Goal: Navigation & Orientation: Find specific page/section

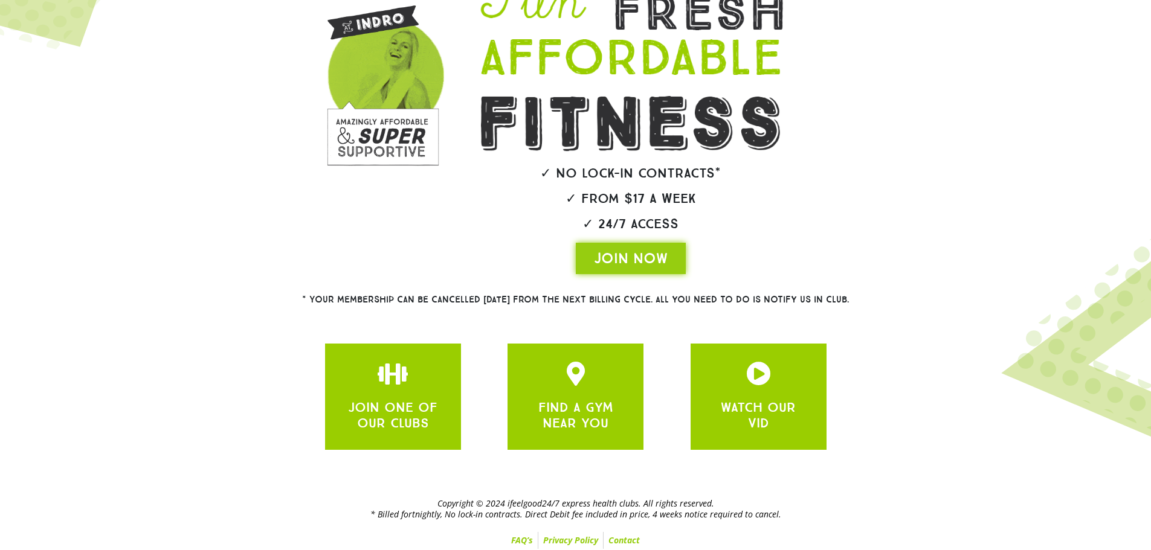
scroll to position [144, 0]
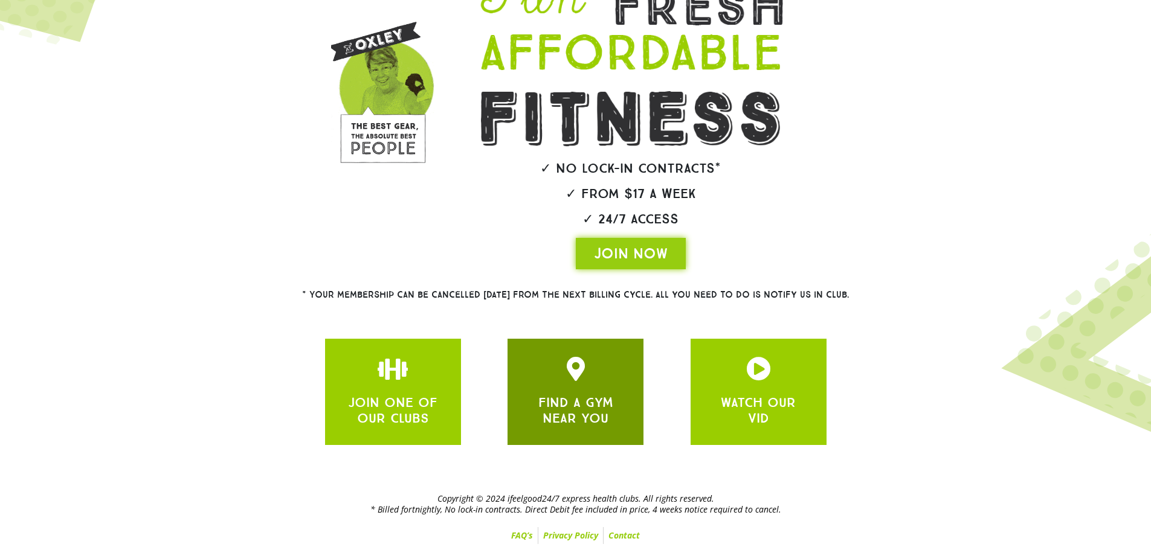
click at [511, 381] on div "FIND A GYM NEAR YOU" at bounding box center [575, 392] width 136 height 106
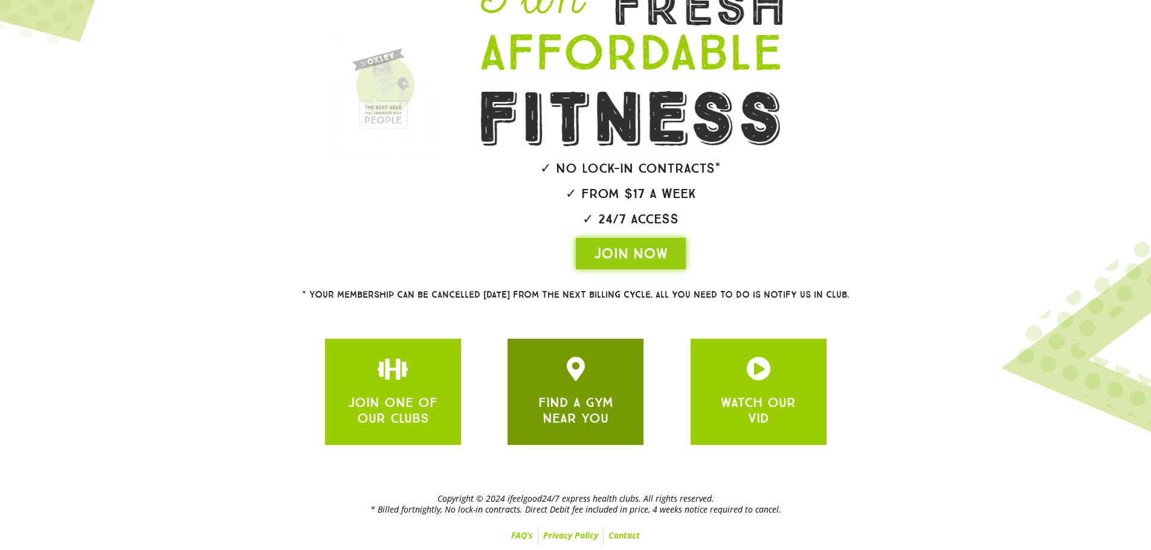
click at [524, 388] on div "FIND A GYM NEAR YOU" at bounding box center [575, 392] width 136 height 106
click at [612, 371] on div at bounding box center [575, 369] width 100 height 24
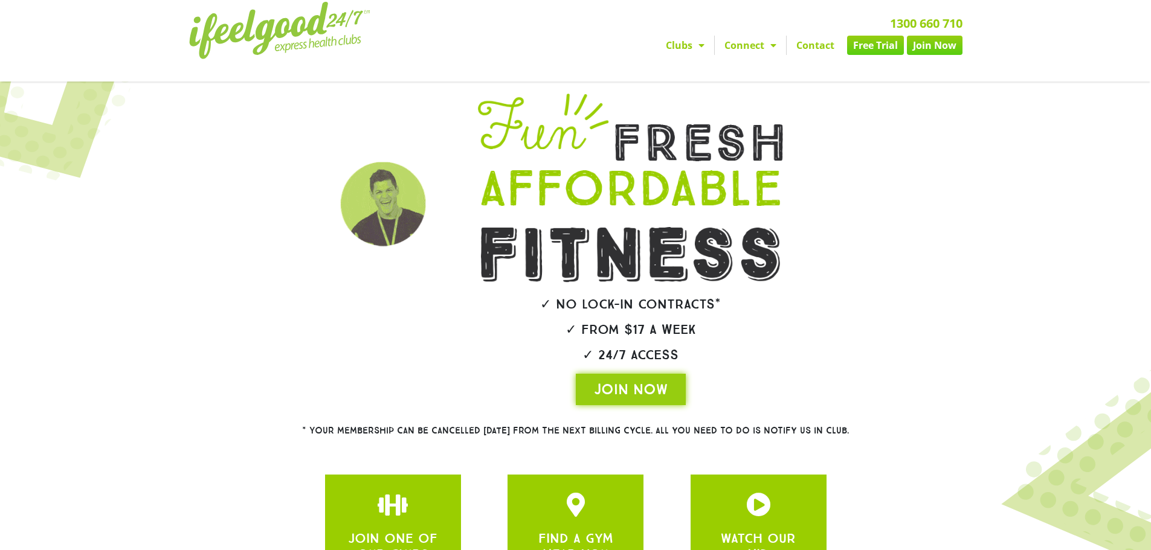
scroll to position [0, 0]
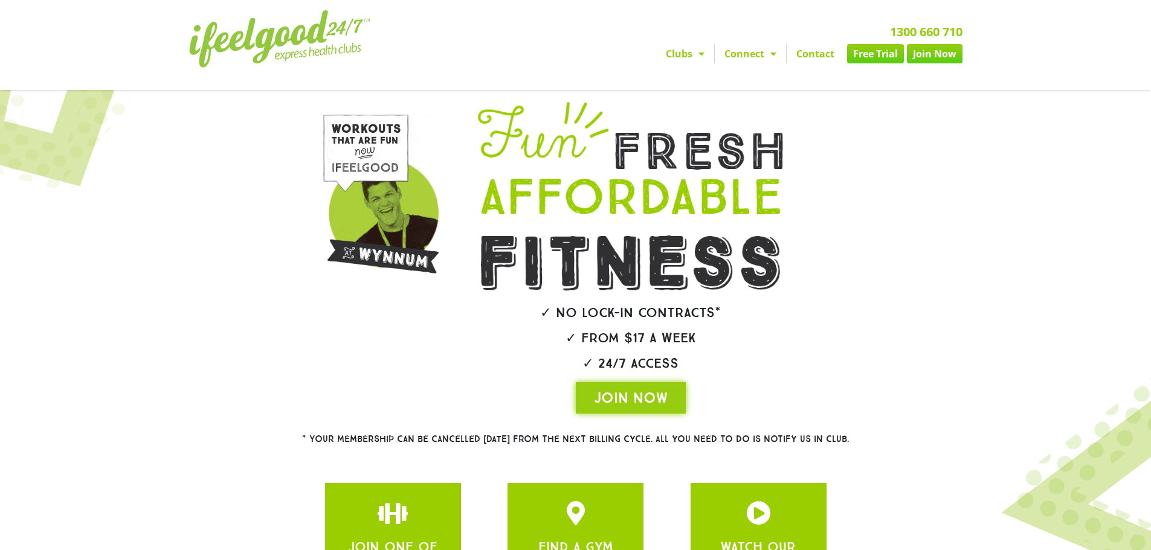
click at [908, 56] on link "Join Now" at bounding box center [935, 53] width 56 height 19
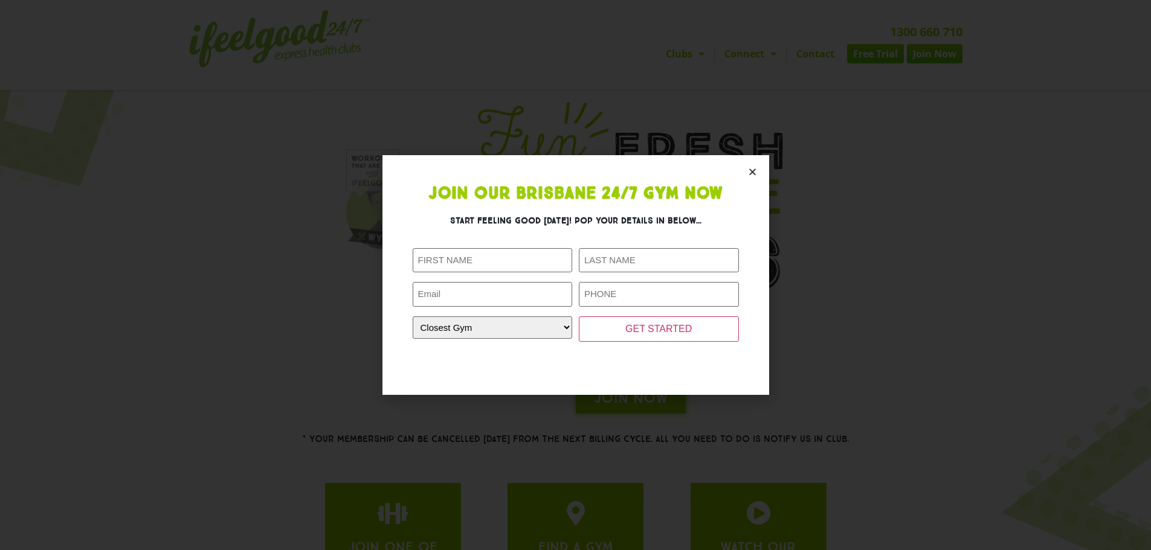
click at [750, 179] on section "Join Our Brisbane 24/7 Gym Now Start feeling good [DATE]! Pop your details in b…" at bounding box center [575, 274] width 387 height 239
click at [750, 174] on icon "Close" at bounding box center [752, 171] width 9 height 9
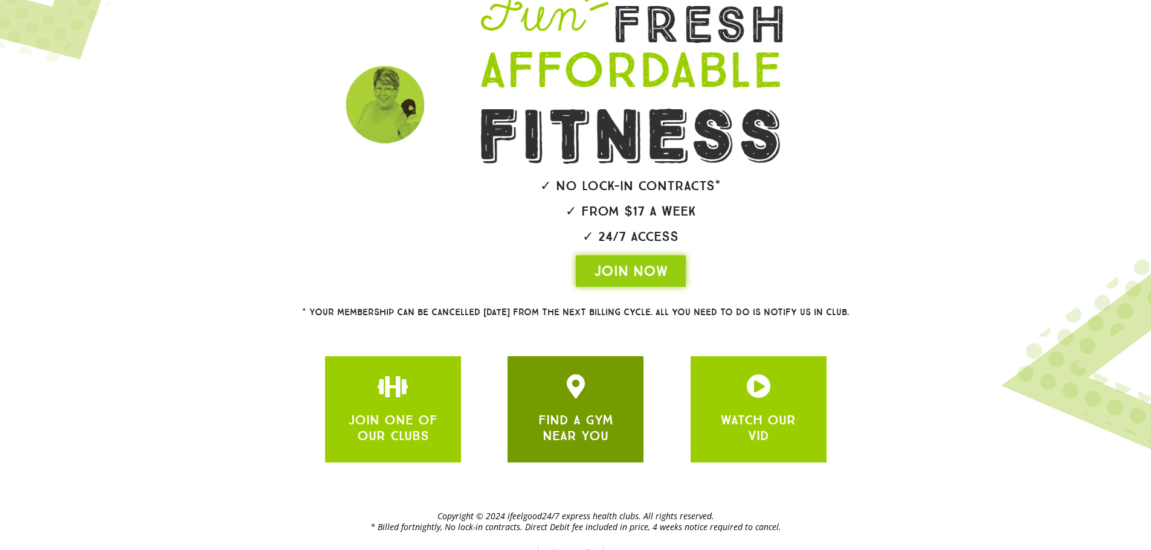
scroll to position [144, 0]
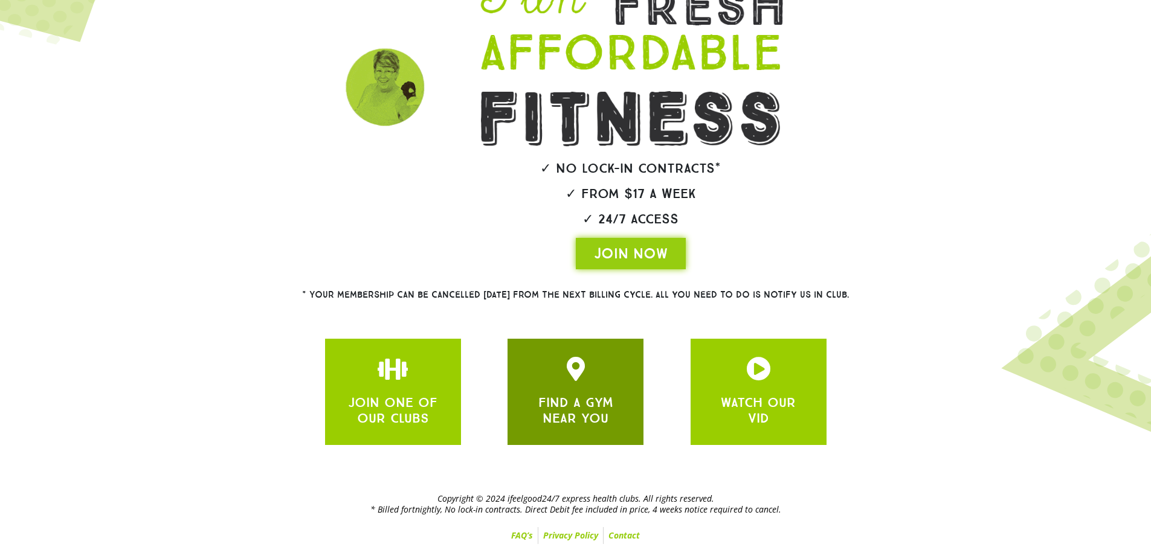
click at [555, 414] on link "FIND A GYM NEAR YOU" at bounding box center [575, 410] width 75 height 32
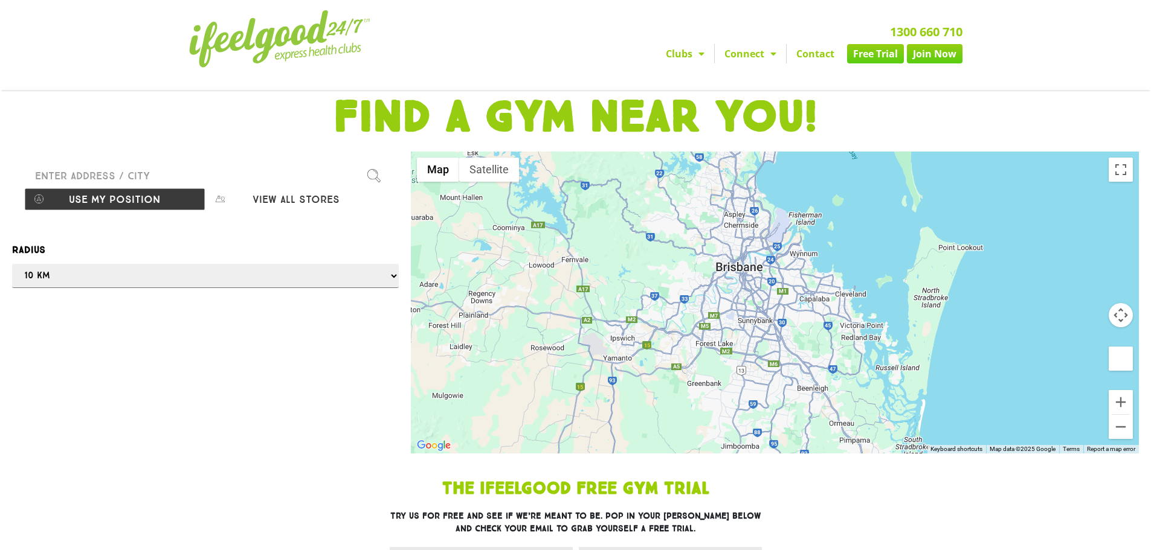
drag, startPoint x: 817, startPoint y: 325, endPoint x: 780, endPoint y: 288, distance: 52.1
click at [780, 288] on div at bounding box center [775, 303] width 728 height 302
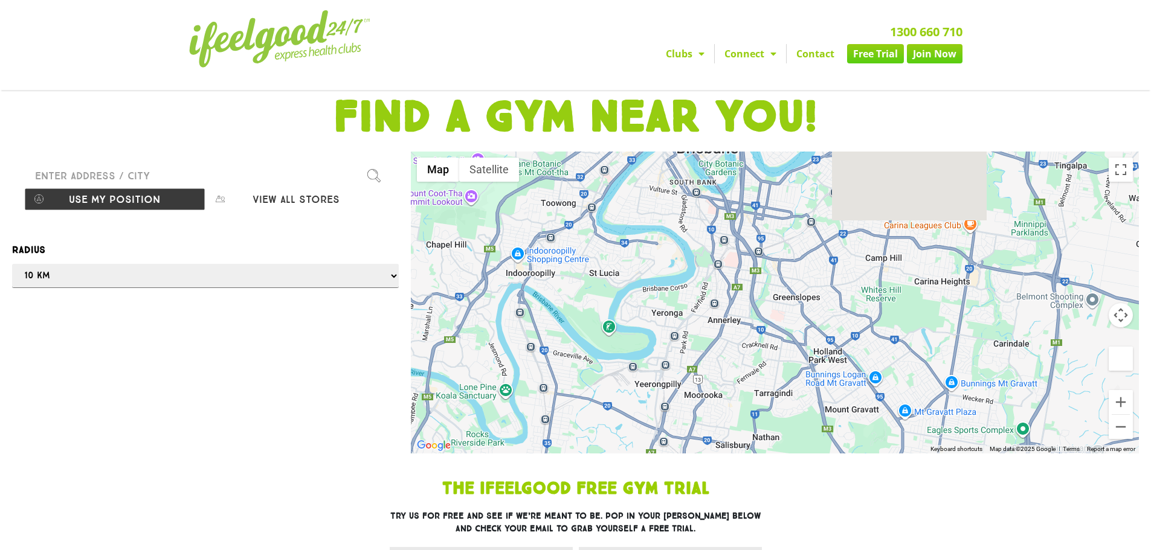
drag, startPoint x: 733, startPoint y: 212, endPoint x: 754, endPoint y: 329, distance: 118.6
click at [754, 329] on div at bounding box center [775, 303] width 728 height 302
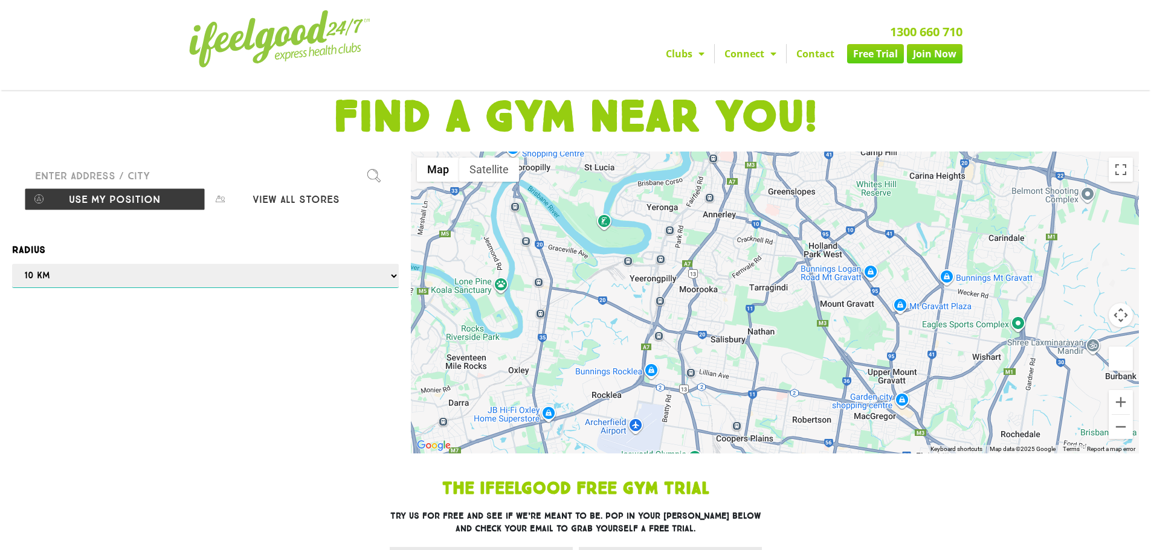
click at [166, 284] on select "Any 1 km 5 km 10 km 50 km 100 km 500 km" at bounding box center [205, 276] width 387 height 24
click at [12, 264] on select "Any 1 km 5 km 10 km 50 km 100 km 500 km" at bounding box center [205, 276] width 387 height 24
click at [280, 197] on button "View all stores" at bounding box center [295, 199] width 181 height 23
select select "selectall"
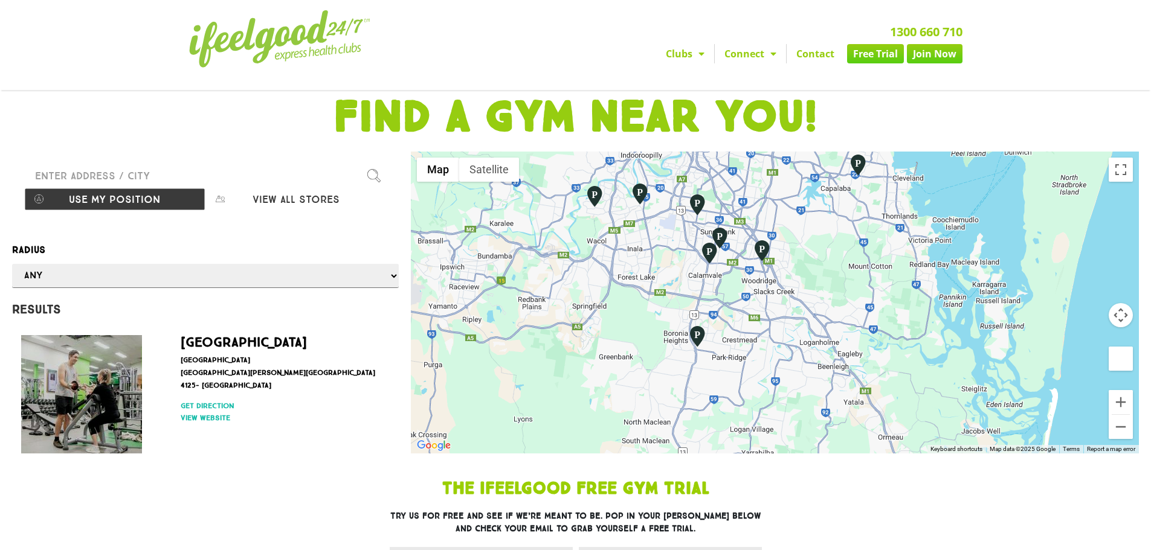
click at [706, 259] on img "Calamvale" at bounding box center [709, 253] width 21 height 23
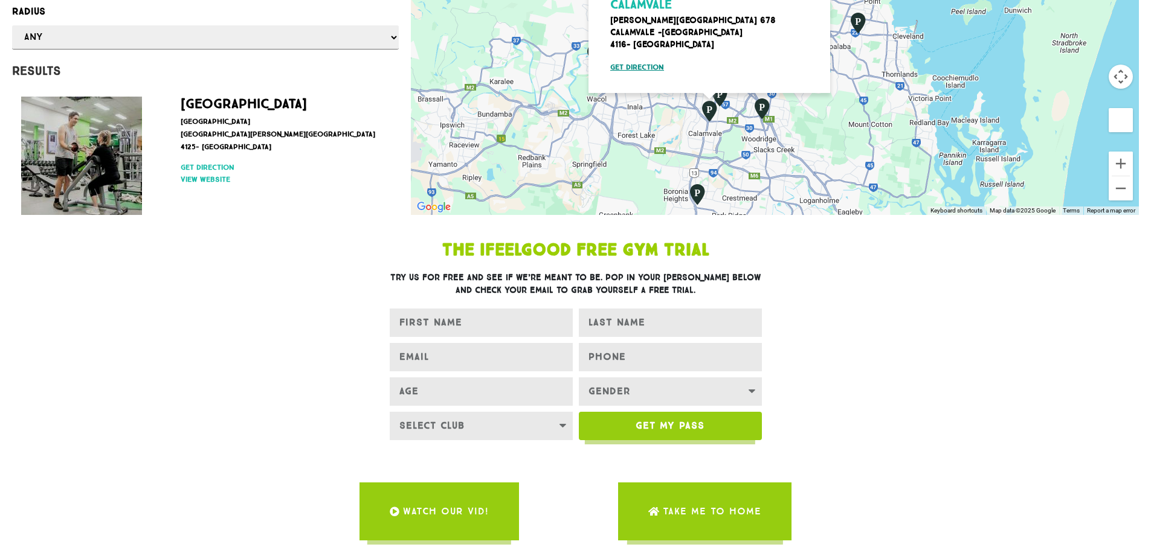
scroll to position [242, 0]
